Goal: Task Accomplishment & Management: Use online tool/utility

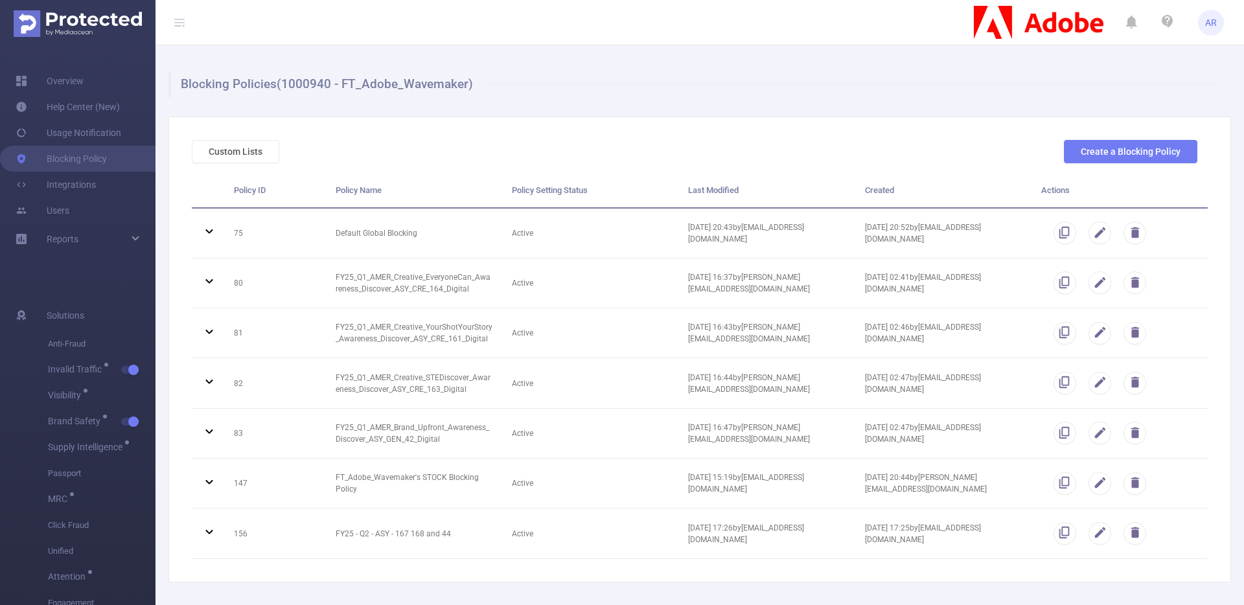
click at [106, 21] on img at bounding box center [78, 23] width 128 height 27
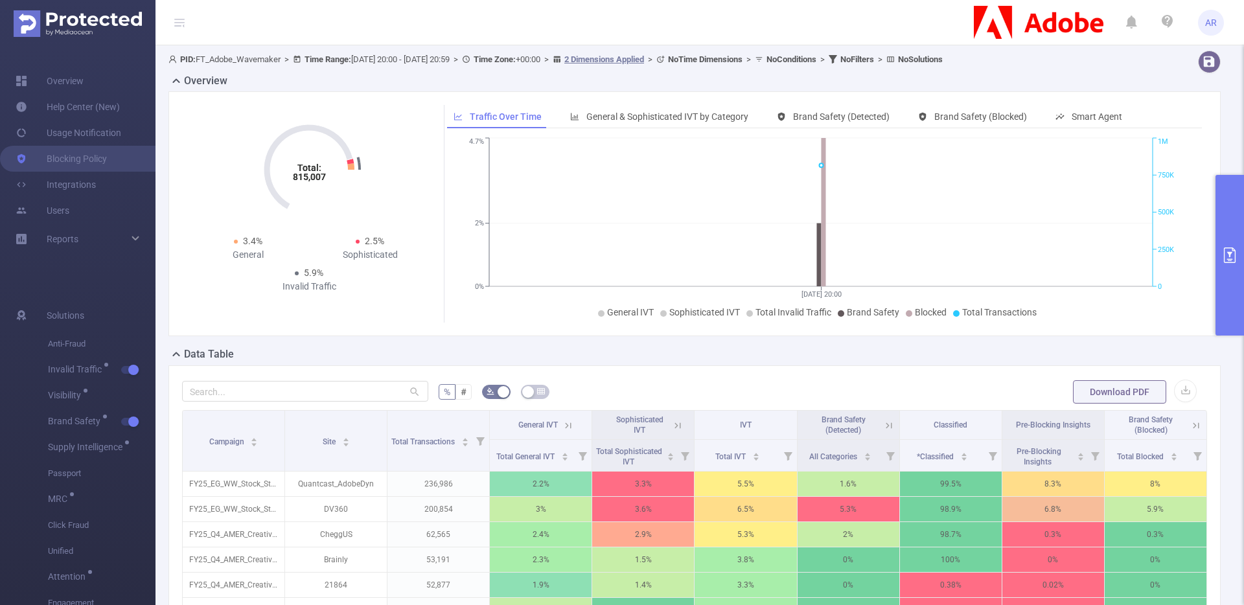
drag, startPoint x: 1221, startPoint y: 198, endPoint x: 1222, endPoint y: 205, distance: 7.2
click at [1220, 198] on button "primary" at bounding box center [1230, 255] width 29 height 161
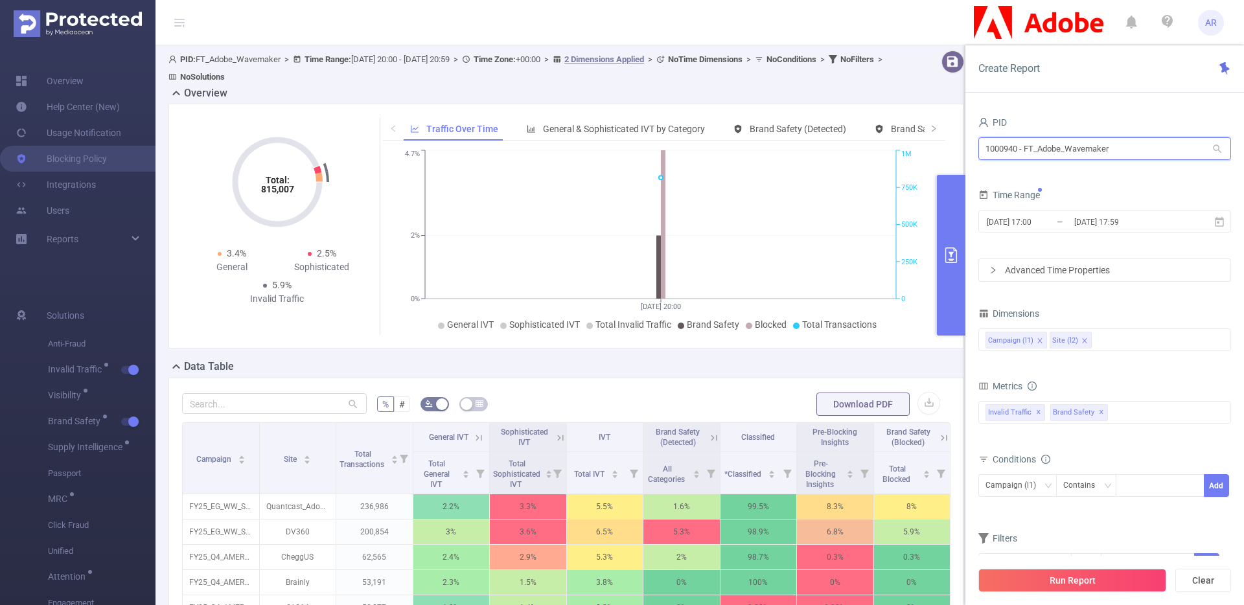
click at [1109, 150] on input "1000940 - FT_Adobe_Wavemaker" at bounding box center [1104, 148] width 253 height 23
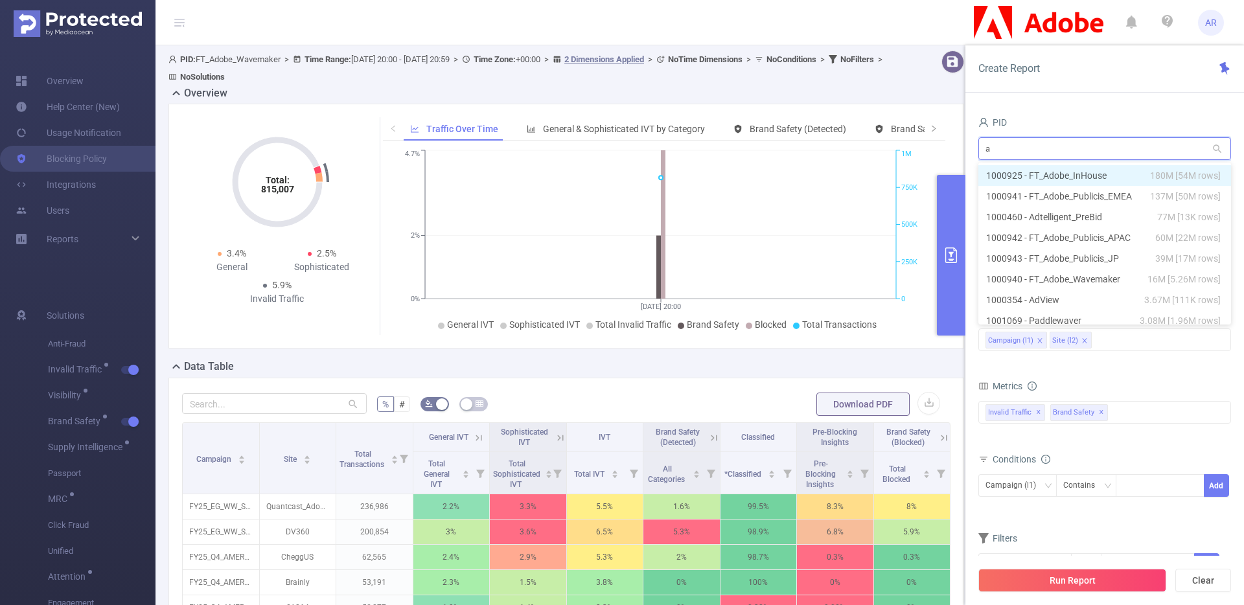
type input "ad"
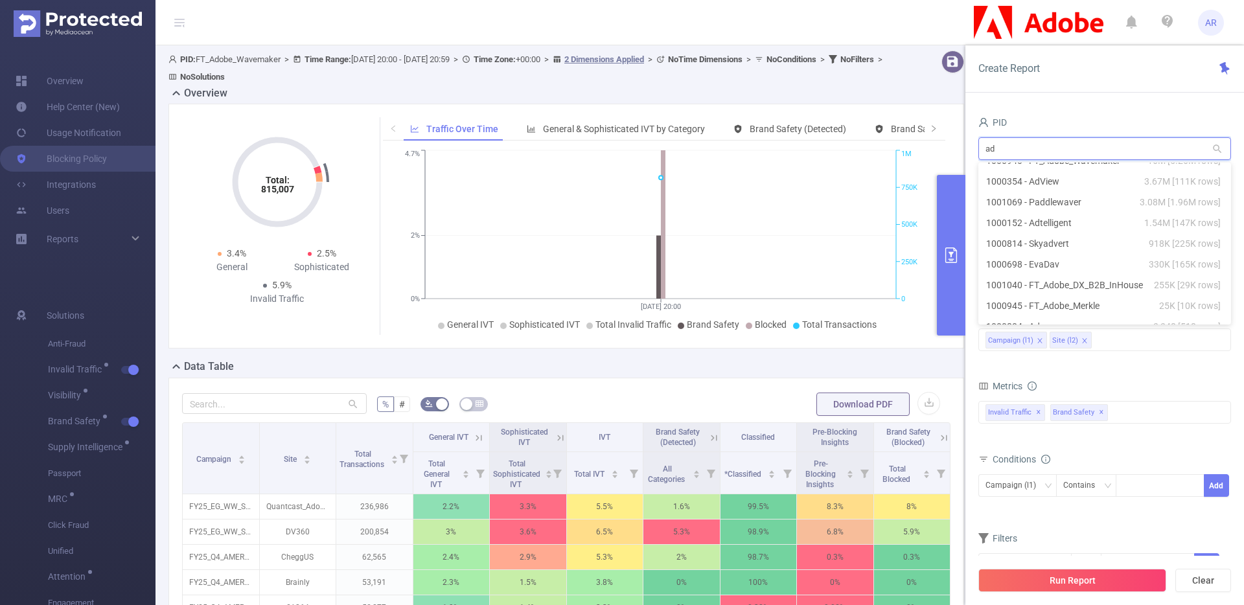
scroll to position [163, 0]
click at [1073, 242] on li "1001040 - FT_Adobe_DX_B2B_InHouse 255K [29K rows]" at bounding box center [1104, 241] width 253 height 21
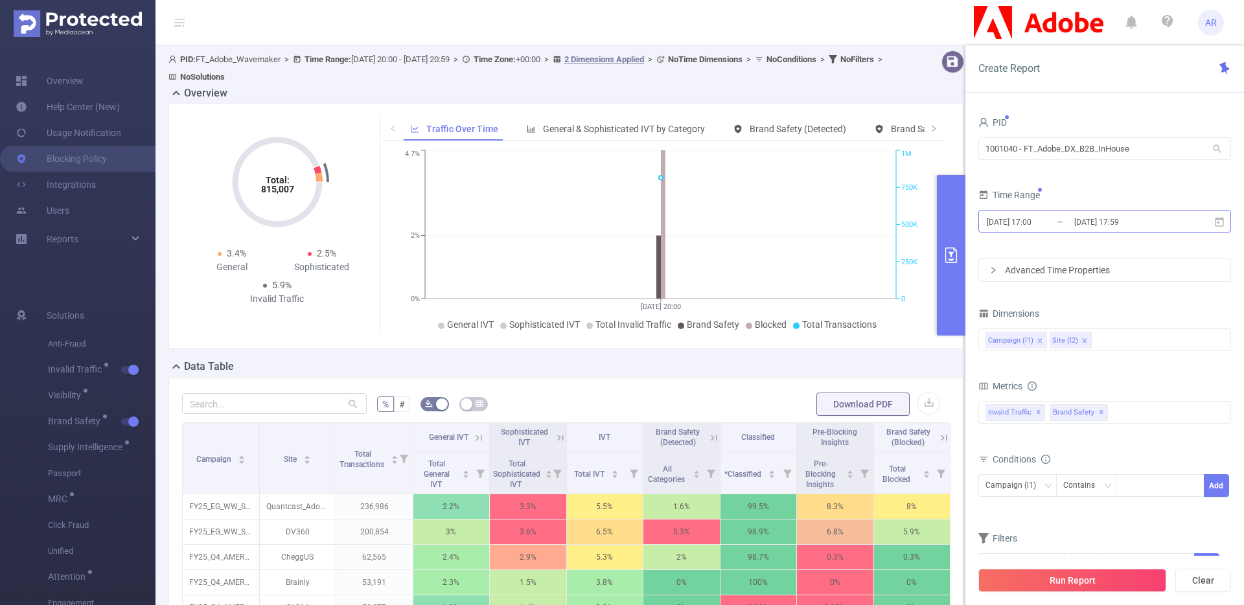
click at [1049, 228] on input "[DATE] 17:00" at bounding box center [1038, 221] width 105 height 17
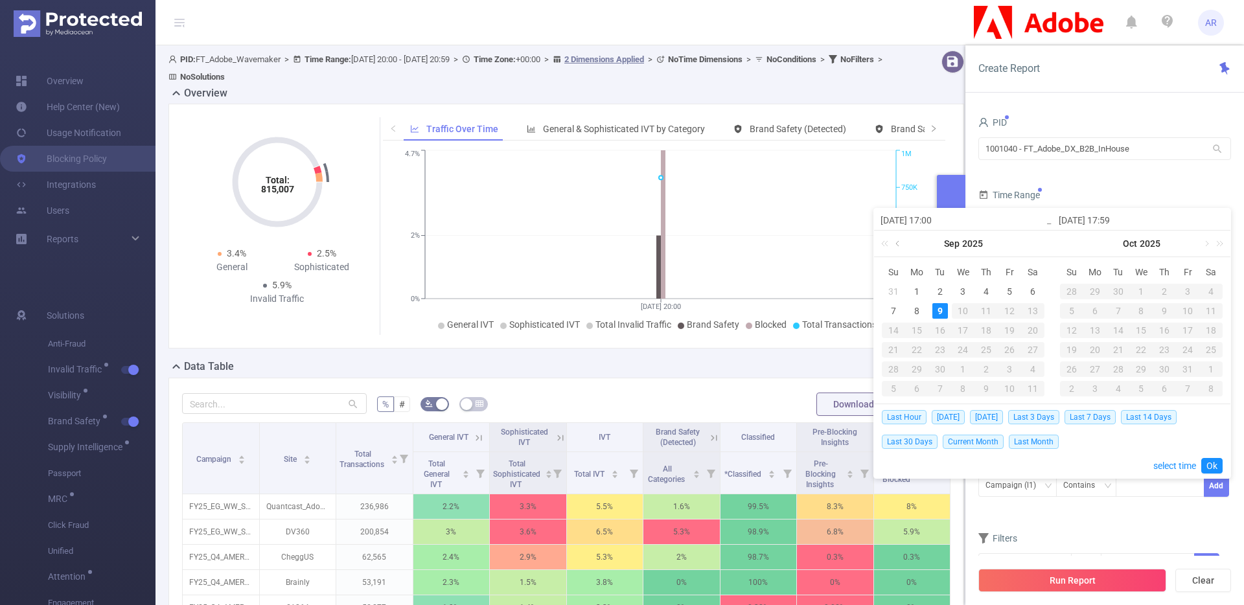
click at [895, 246] on link at bounding box center [899, 244] width 12 height 26
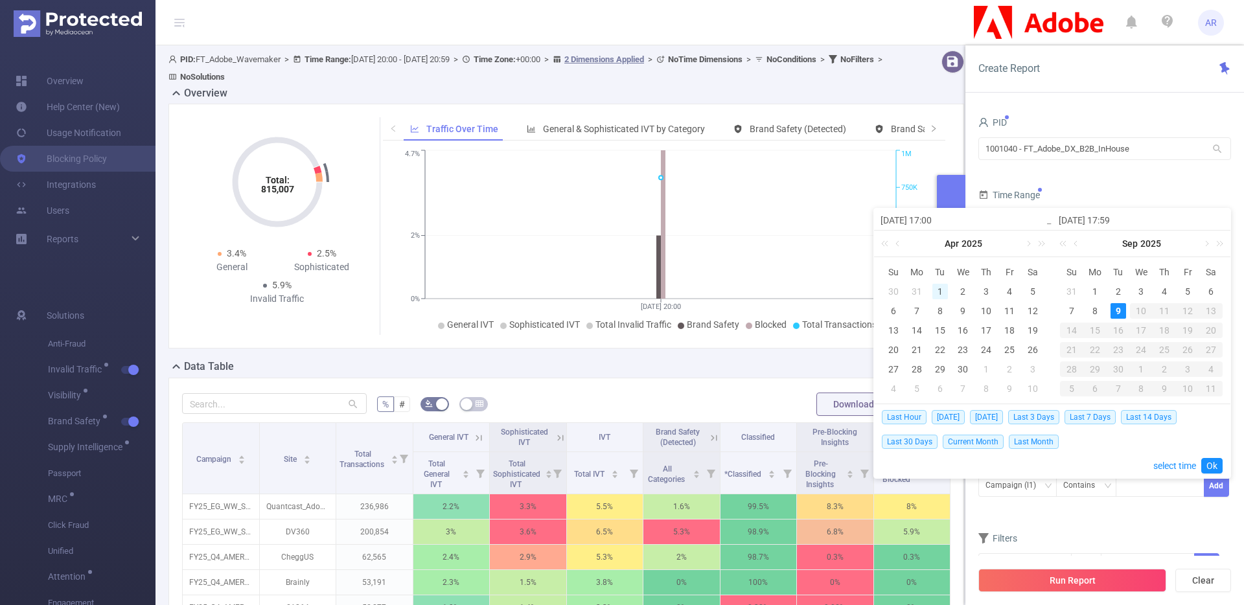
click at [941, 287] on div "1" at bounding box center [940, 292] width 16 height 16
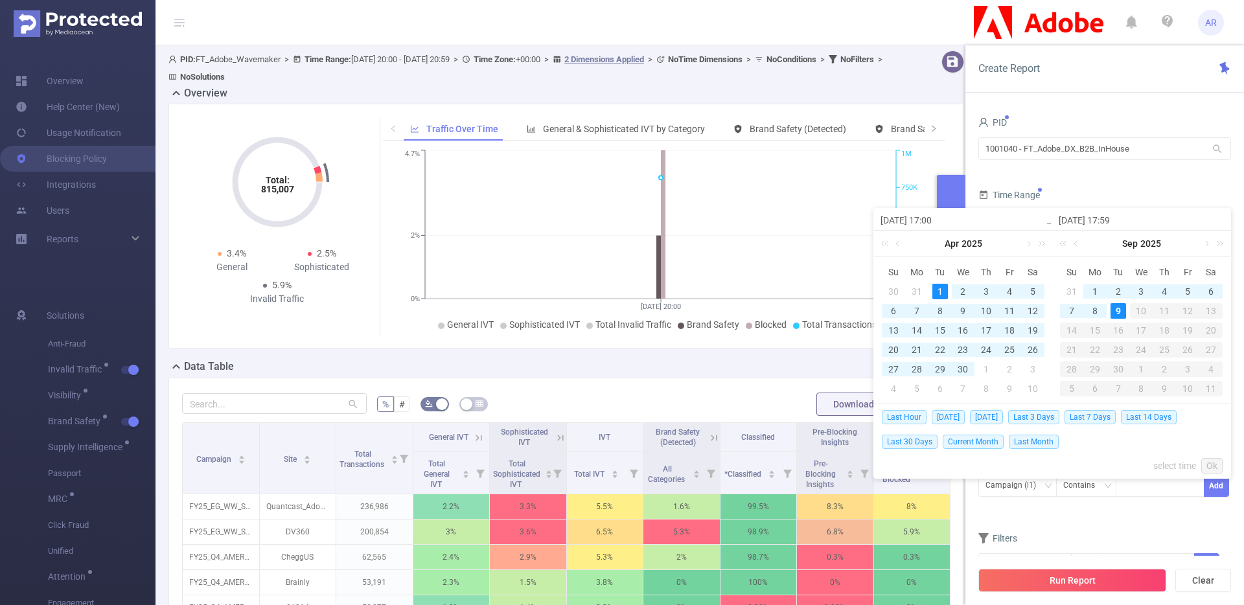
click at [1112, 307] on div "9" at bounding box center [1119, 311] width 16 height 16
type input "[DATE] 17:00"
click at [1208, 463] on link "Ok" at bounding box center [1211, 466] width 21 height 16
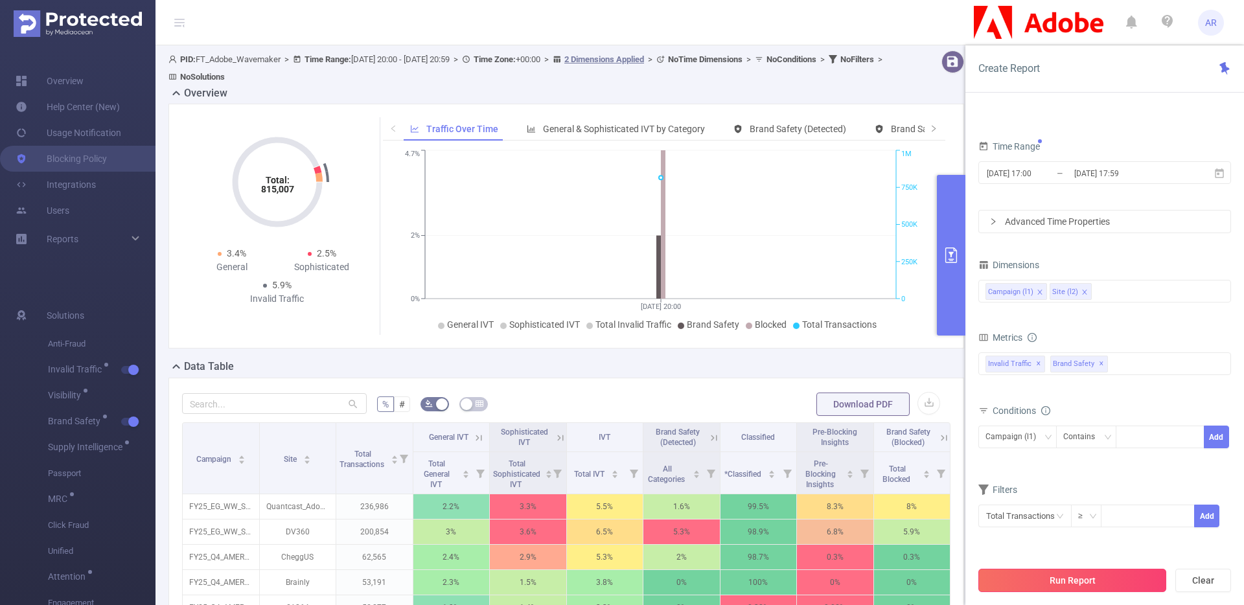
click at [1094, 584] on button "Run Report" at bounding box center [1072, 580] width 188 height 23
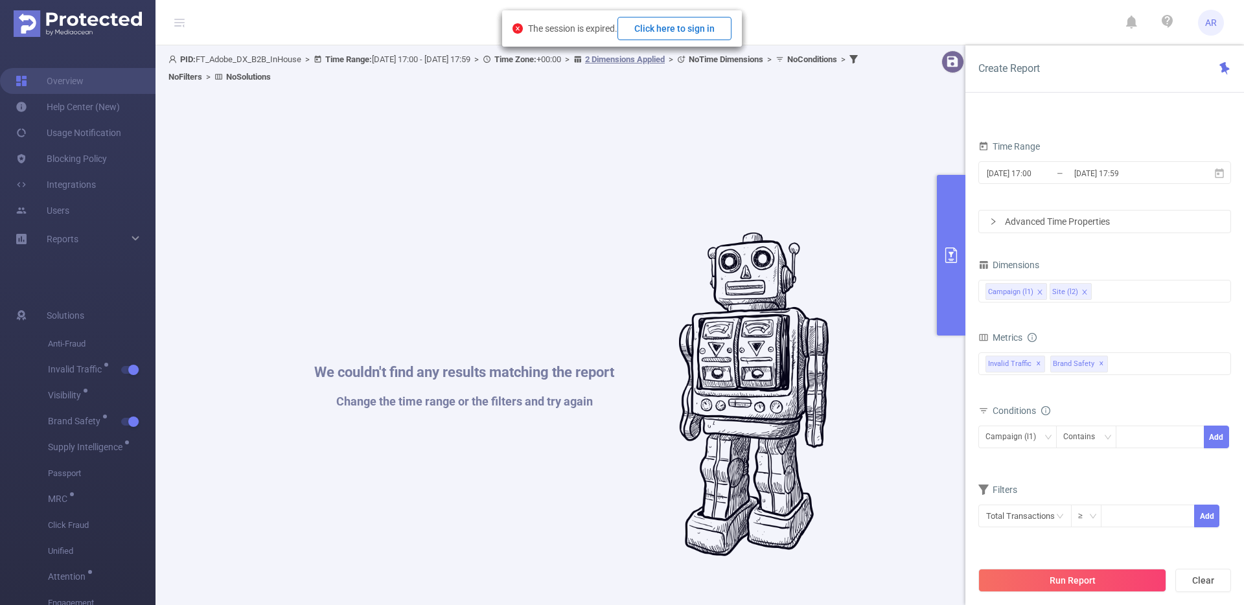
click at [707, 33] on button "Click here to sign in" at bounding box center [675, 28] width 114 height 23
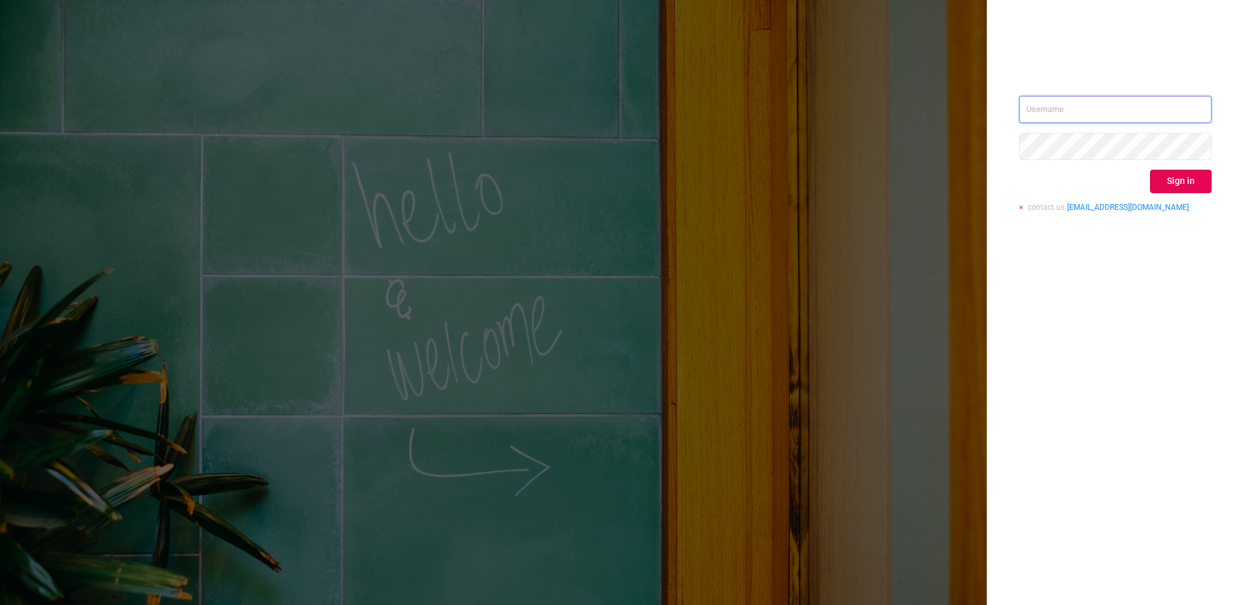
click at [1072, 110] on input "text" at bounding box center [1115, 109] width 192 height 27
type input "[PERSON_NAME][EMAIL_ADDRESS][DOMAIN_NAME]"
click at [1186, 172] on button "Sign in" at bounding box center [1181, 181] width 62 height 23
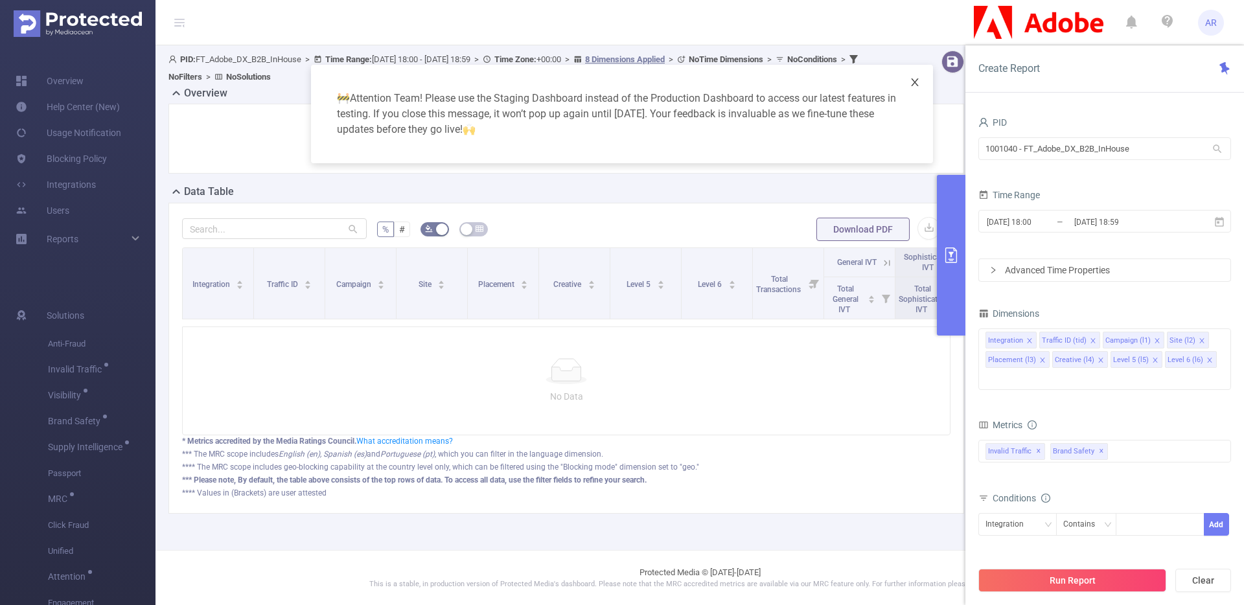
click at [911, 86] on icon "icon: close" at bounding box center [915, 82] width 10 height 10
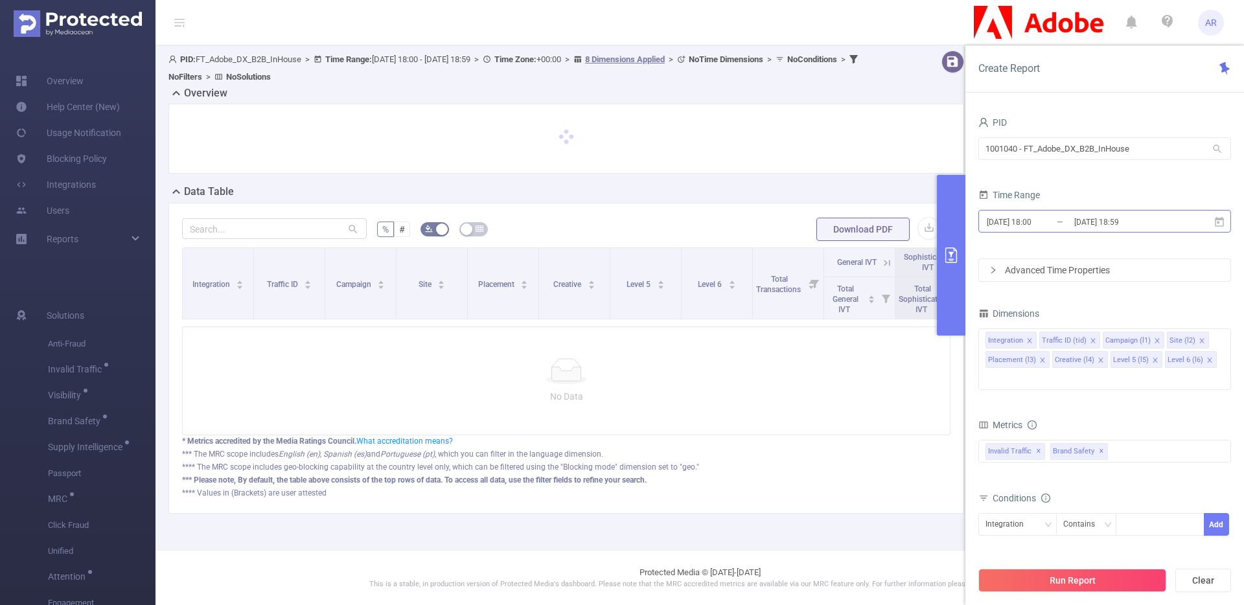
click at [1078, 222] on input "2025-09-09 18:59" at bounding box center [1125, 221] width 105 height 17
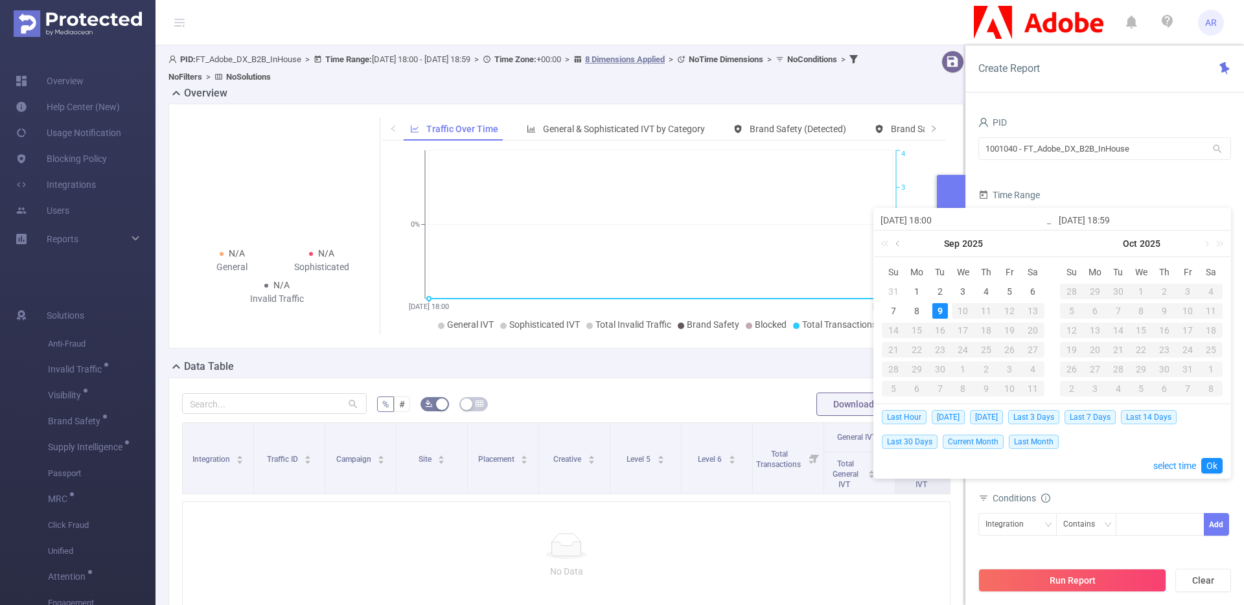
click at [897, 245] on link at bounding box center [899, 244] width 12 height 26
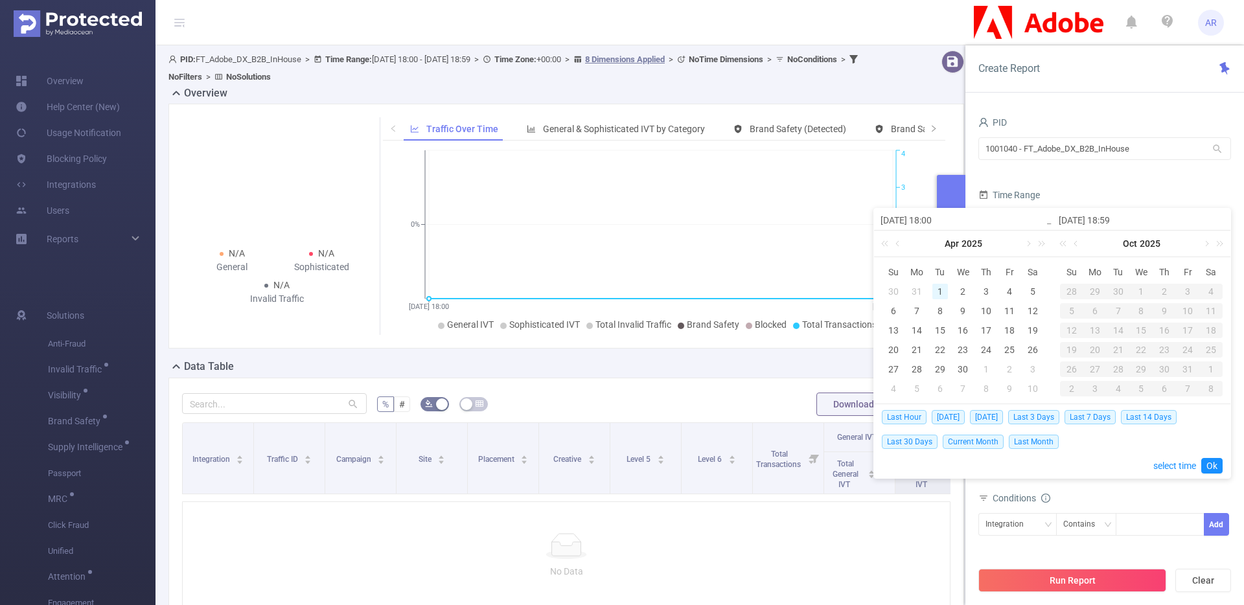
click at [938, 284] on div "1" at bounding box center [940, 292] width 16 height 16
click at [1078, 246] on link at bounding box center [1077, 244] width 12 height 26
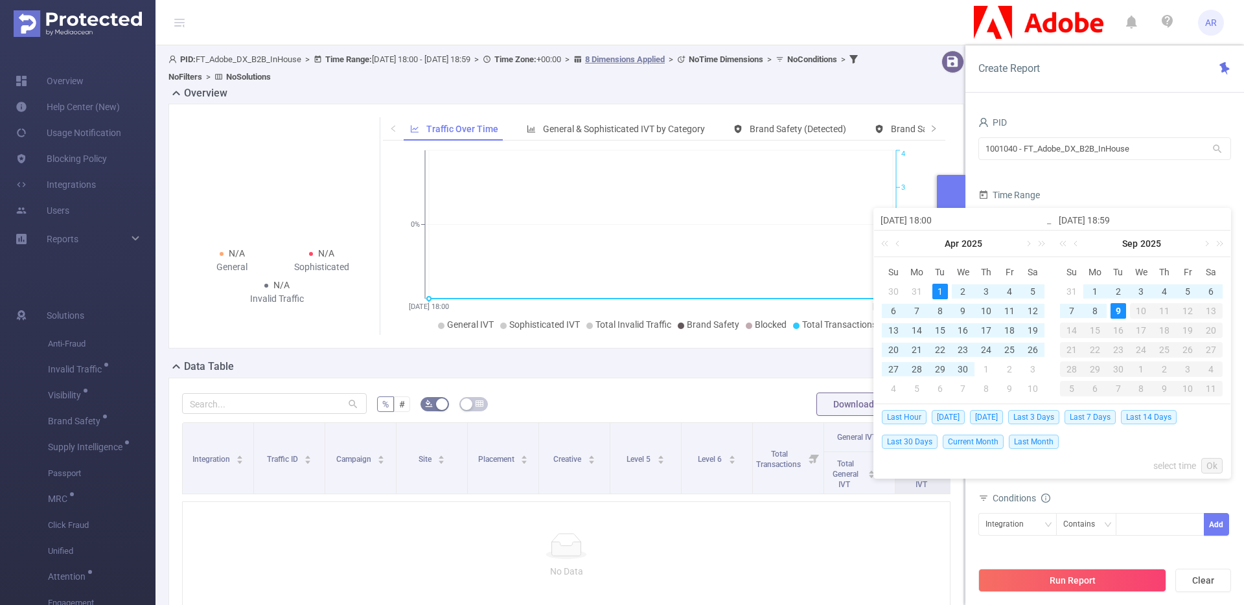
click at [1113, 312] on div "9" at bounding box center [1119, 311] width 16 height 16
type input "2025-04-01 18:00"
click at [1210, 465] on link "Ok" at bounding box center [1211, 466] width 21 height 16
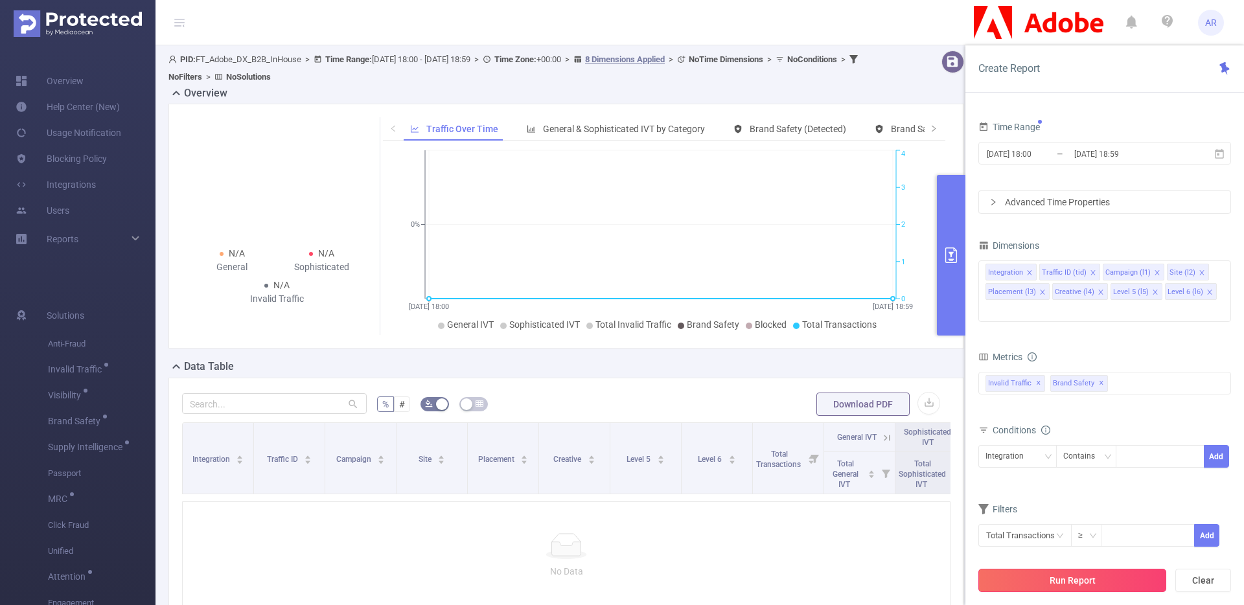
click at [1038, 583] on button "Run Report" at bounding box center [1072, 580] width 188 height 23
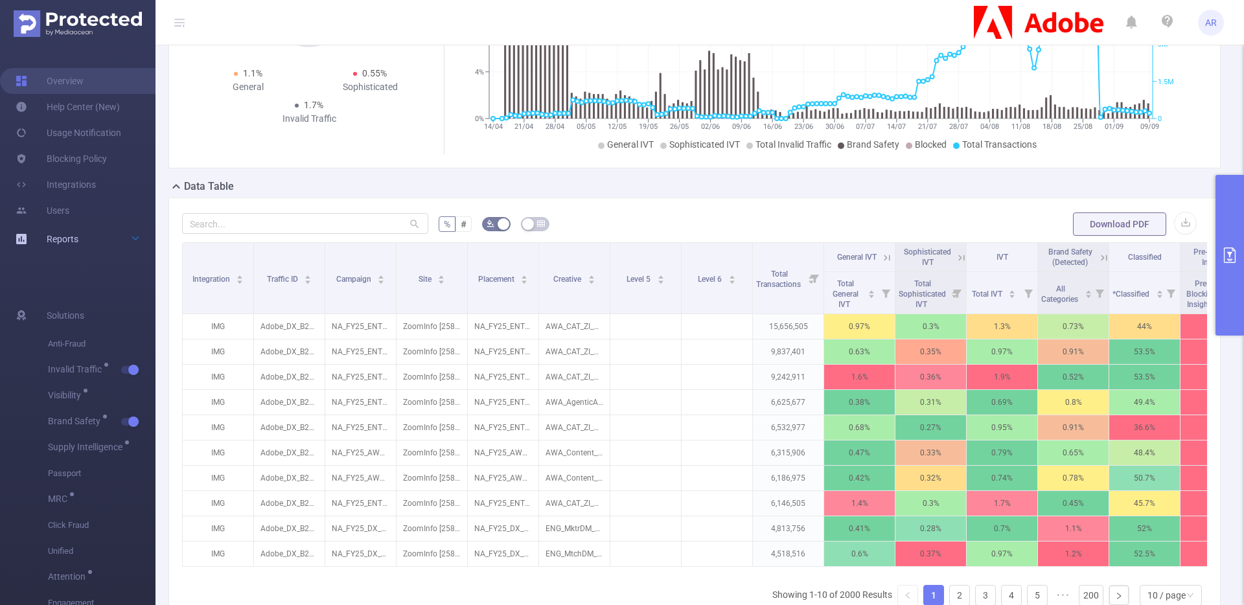
scroll to position [170, 0]
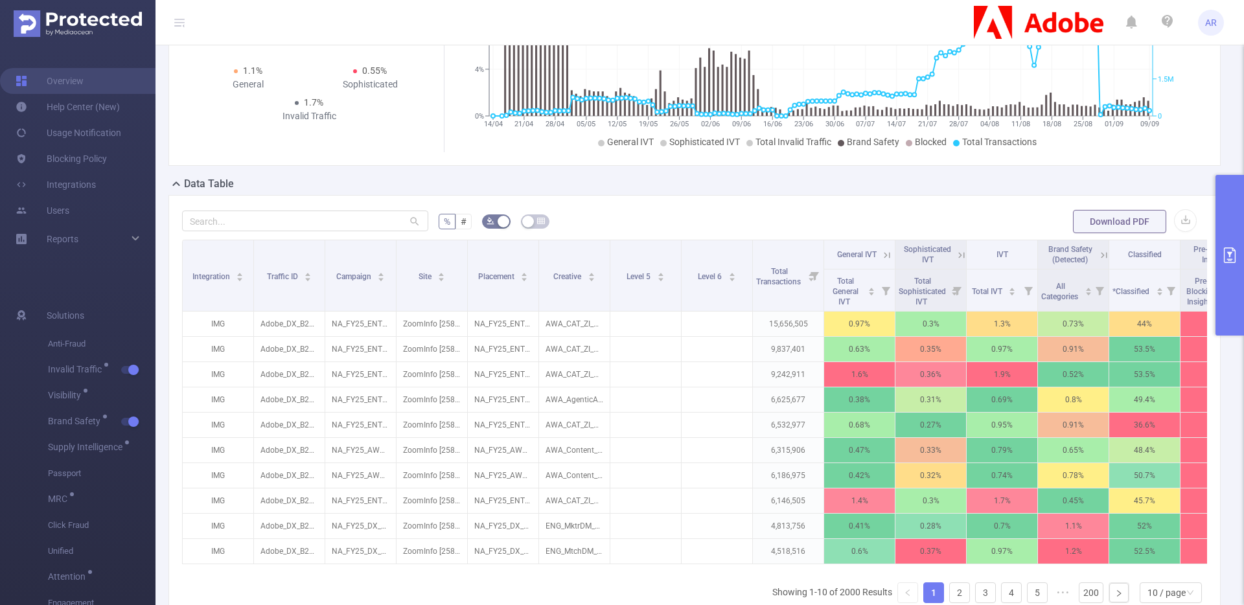
click at [1226, 235] on button "primary" at bounding box center [1230, 255] width 29 height 161
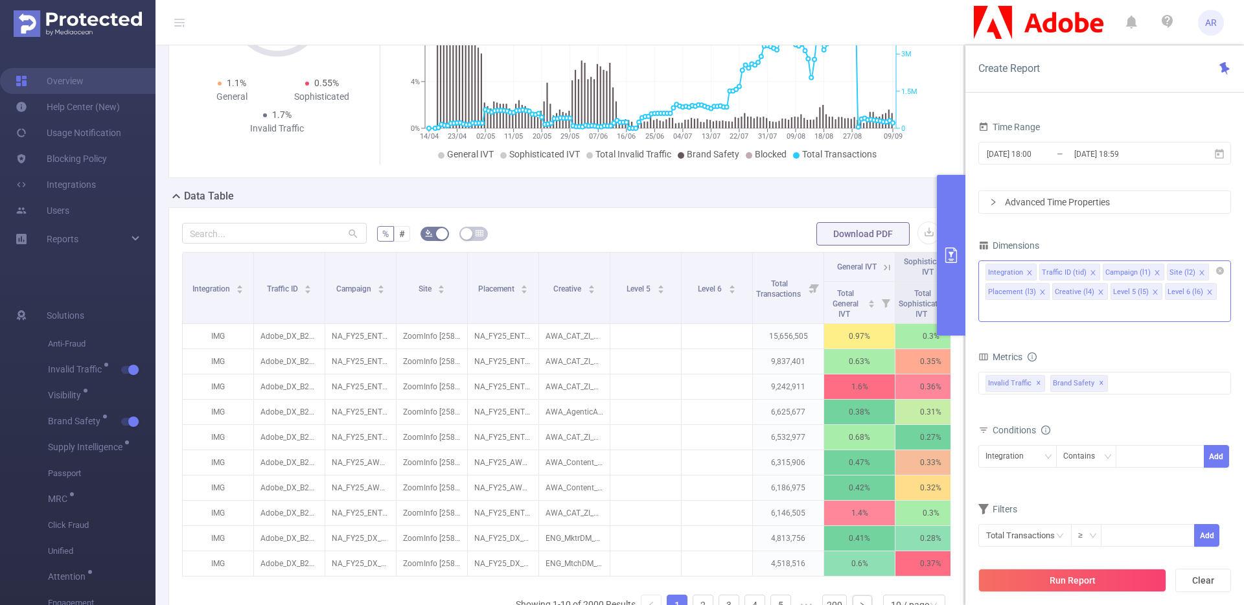
click at [1153, 292] on icon "icon: close" at bounding box center [1155, 292] width 6 height 6
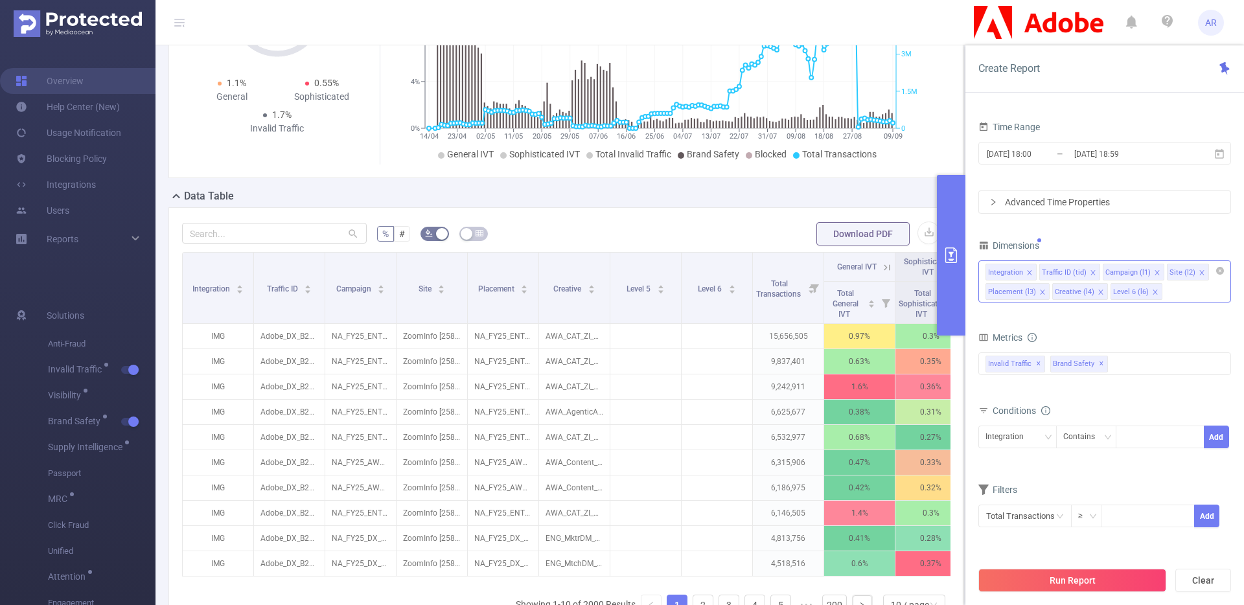
click at [1153, 292] on icon "icon: close" at bounding box center [1155, 292] width 6 height 6
click at [1034, 583] on button "Run Report" at bounding box center [1072, 580] width 188 height 23
